Goal: Find specific page/section: Find specific page/section

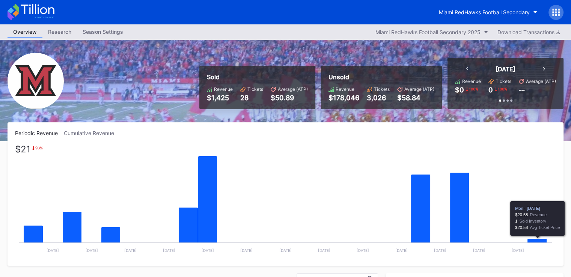
click at [537, 239] on icon "Chart title" at bounding box center [537, 241] width 20 height 5
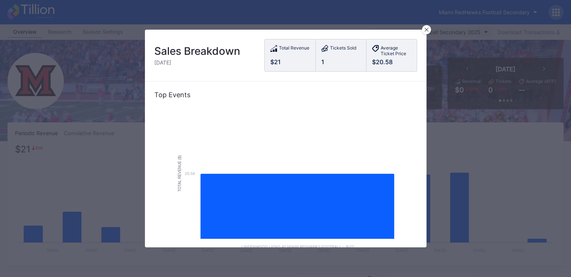
click at [423, 33] on div at bounding box center [426, 29] width 9 height 9
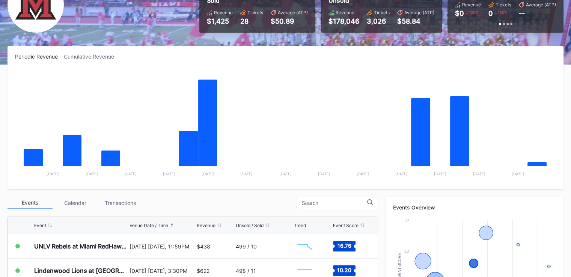
scroll to position [75, 0]
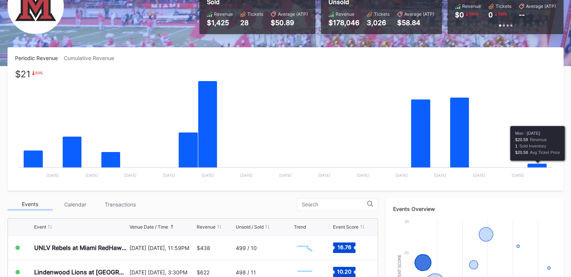
click at [534, 167] on icon "Chart title" at bounding box center [537, 166] width 20 height 5
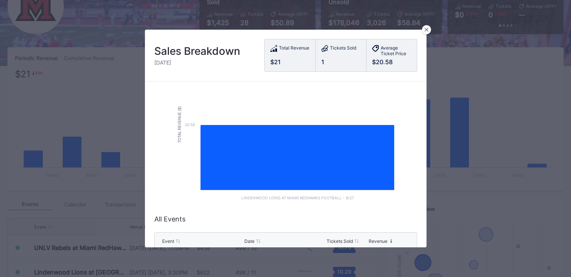
scroll to position [92, 0]
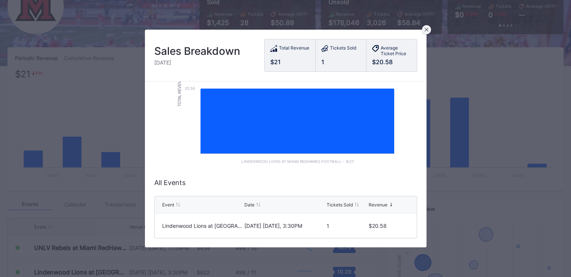
click at [425, 29] on icon at bounding box center [426, 30] width 4 height 4
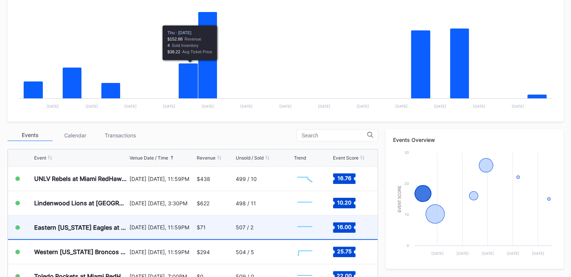
scroll to position [225, 0]
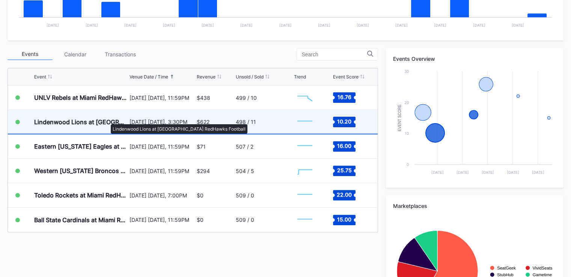
click at [107, 120] on div "Lindenwood Lions at [GEOGRAPHIC_DATA] RedHawks Football" at bounding box center [80, 122] width 93 height 8
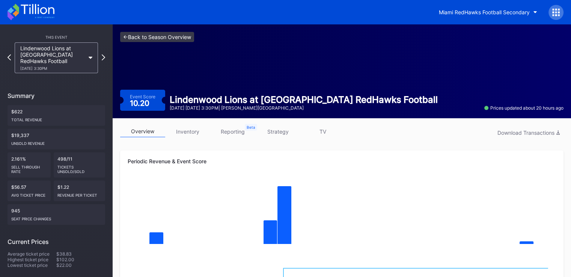
click at [123, 33] on link "<- Back to Season Overview" at bounding box center [157, 37] width 74 height 10
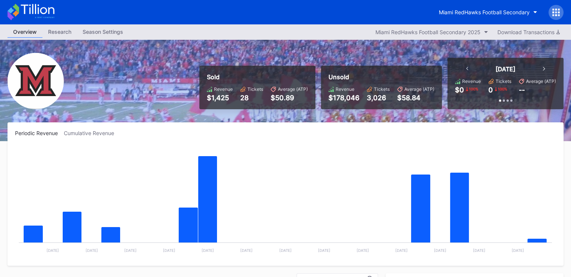
click at [376, 5] on div "Miami RedHawks Football Secondary" at bounding box center [285, 12] width 571 height 24
